Goal: Transaction & Acquisition: Download file/media

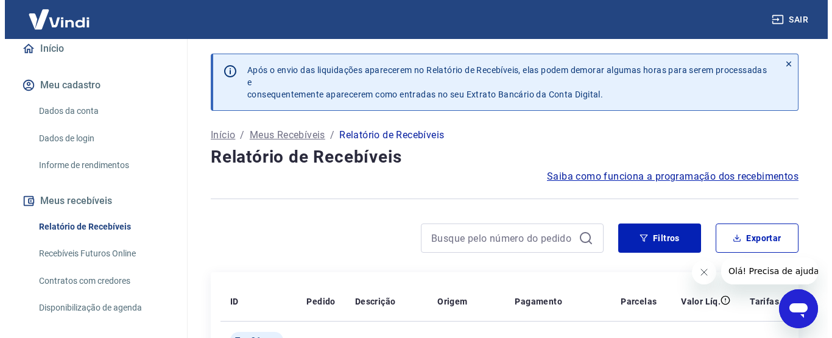
scroll to position [122, 0]
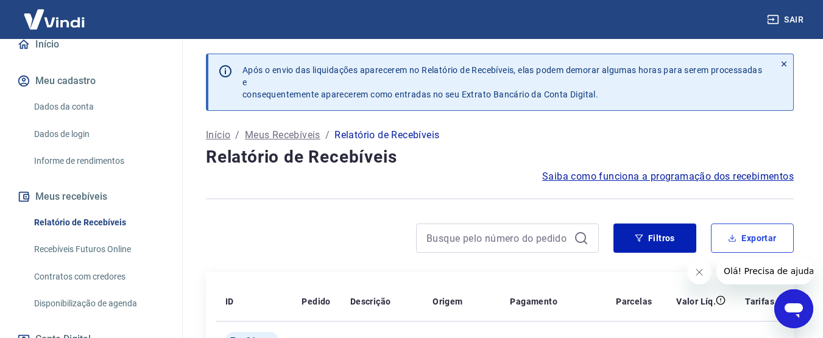
click at [777, 242] on button "Exportar" at bounding box center [752, 238] width 83 height 29
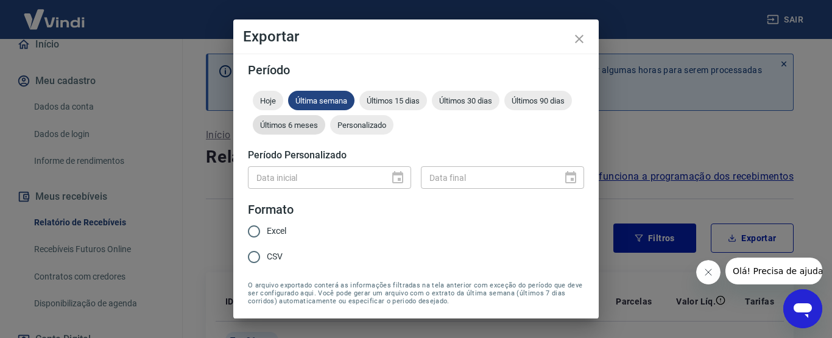
click at [412, 100] on span "Últimos 15 dias" at bounding box center [394, 100] width 68 height 9
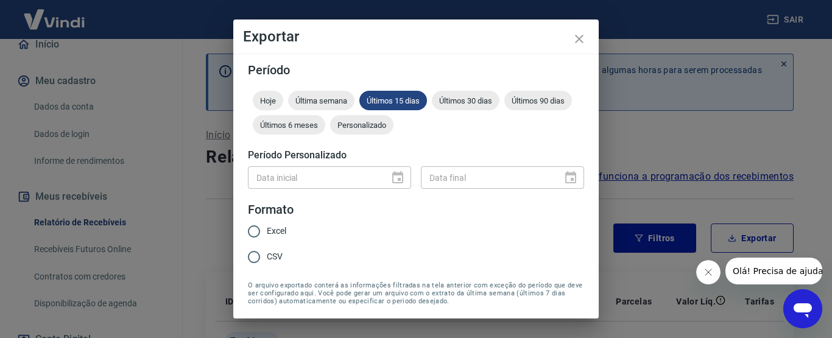
click at [252, 257] on input "CSV" at bounding box center [254, 257] width 26 height 26
radio input "true"
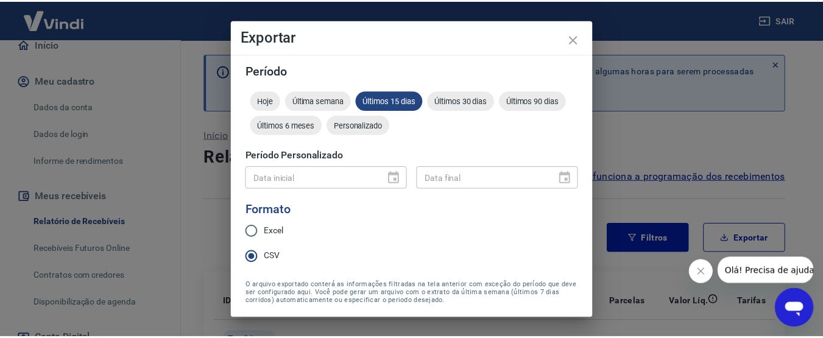
scroll to position [42, 0]
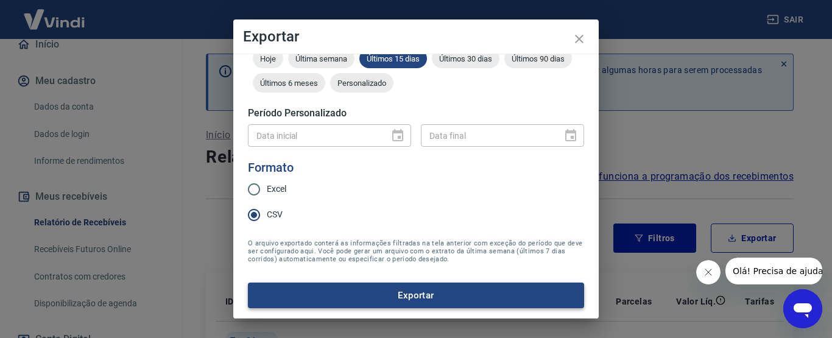
click at [413, 299] on button "Exportar" at bounding box center [416, 296] width 336 height 26
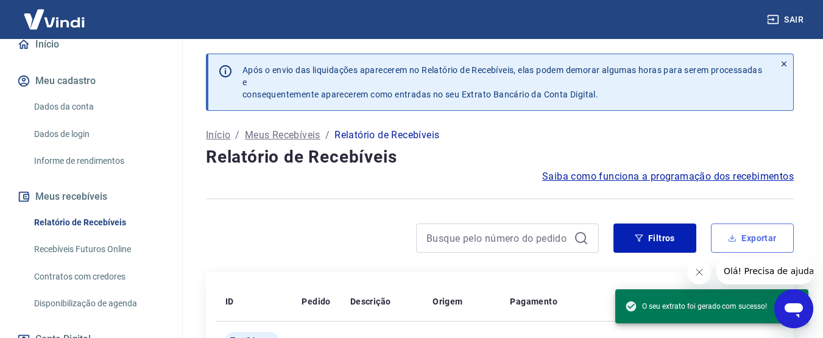
click at [747, 239] on button "Exportar" at bounding box center [752, 238] width 83 height 29
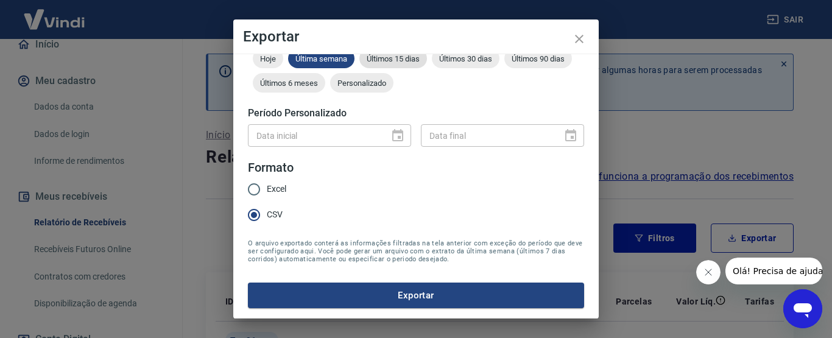
click at [384, 60] on span "Últimos 15 dias" at bounding box center [394, 58] width 68 height 9
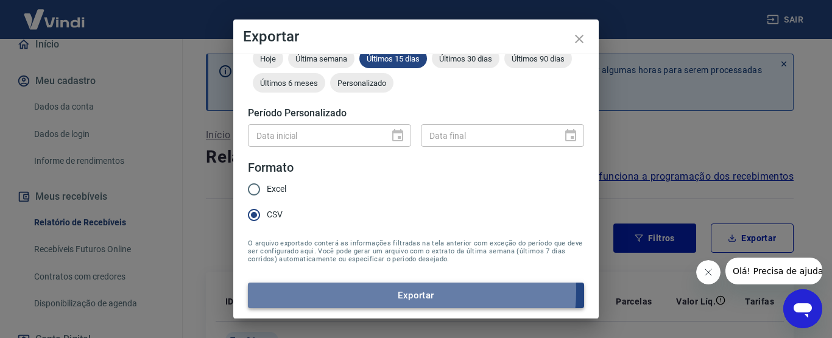
click at [402, 291] on button "Exportar" at bounding box center [416, 296] width 336 height 26
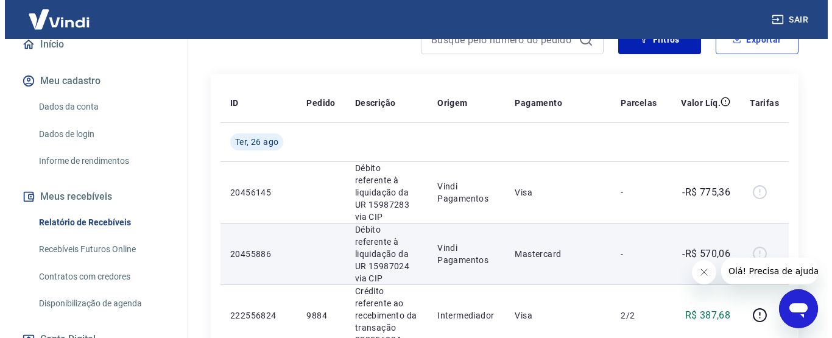
scroll to position [0, 0]
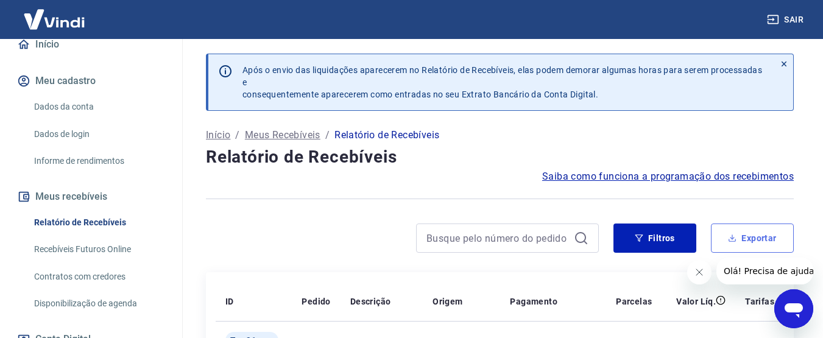
click at [740, 239] on button "Exportar" at bounding box center [752, 238] width 83 height 29
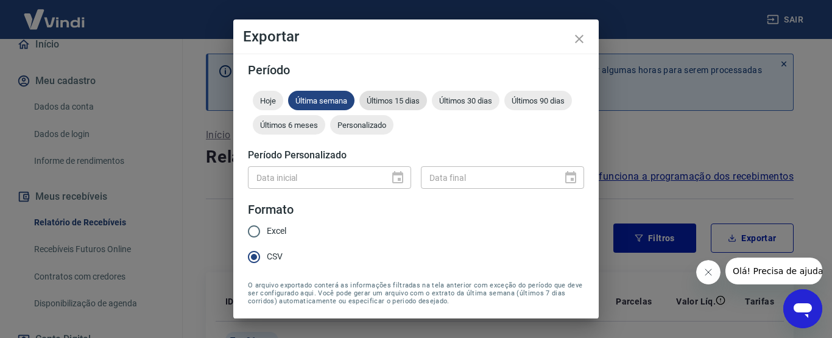
click at [403, 101] on span "Últimos 15 dias" at bounding box center [394, 100] width 68 height 9
click at [253, 236] on input "Excel" at bounding box center [254, 232] width 26 height 26
radio input "true"
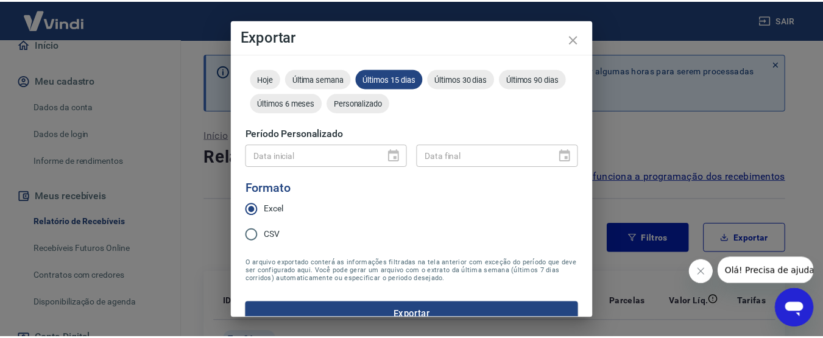
scroll to position [42, 0]
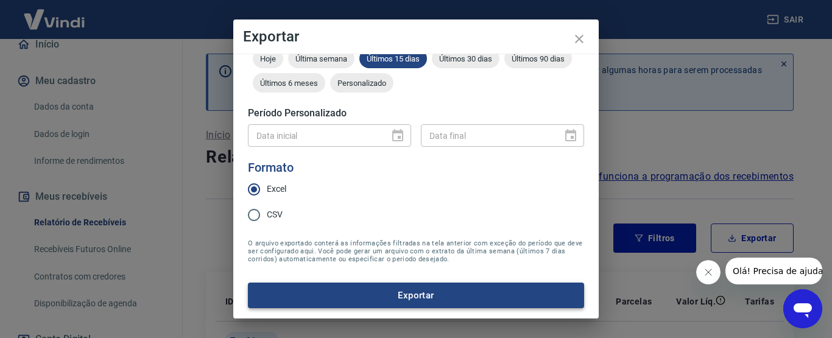
click at [445, 298] on button "Exportar" at bounding box center [416, 296] width 336 height 26
